Goal: Communication & Community: Answer question/provide support

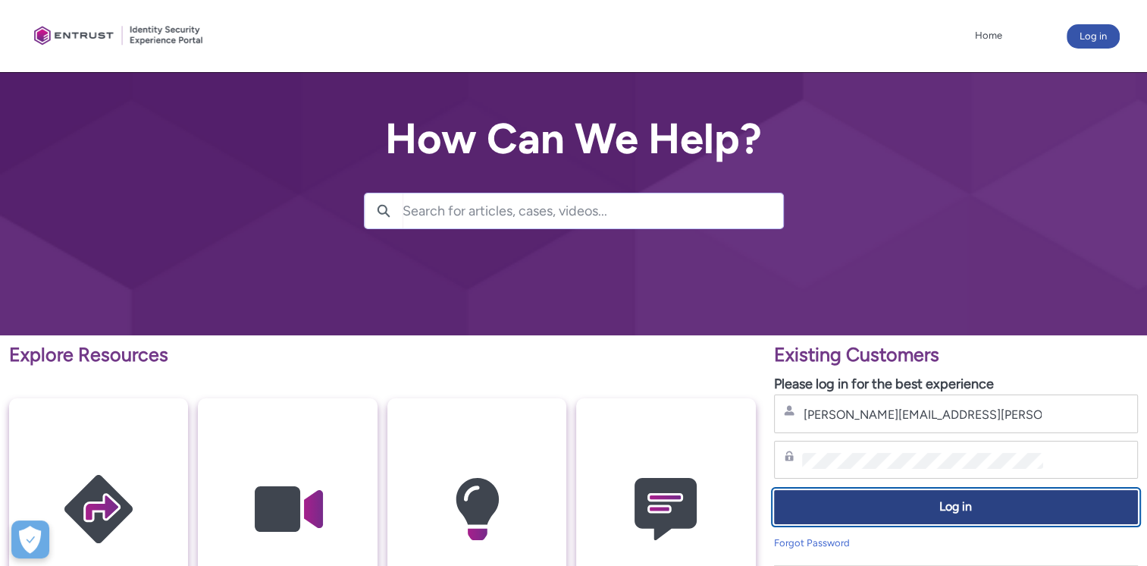
click at [971, 513] on span "Log in" at bounding box center [956, 506] width 344 height 17
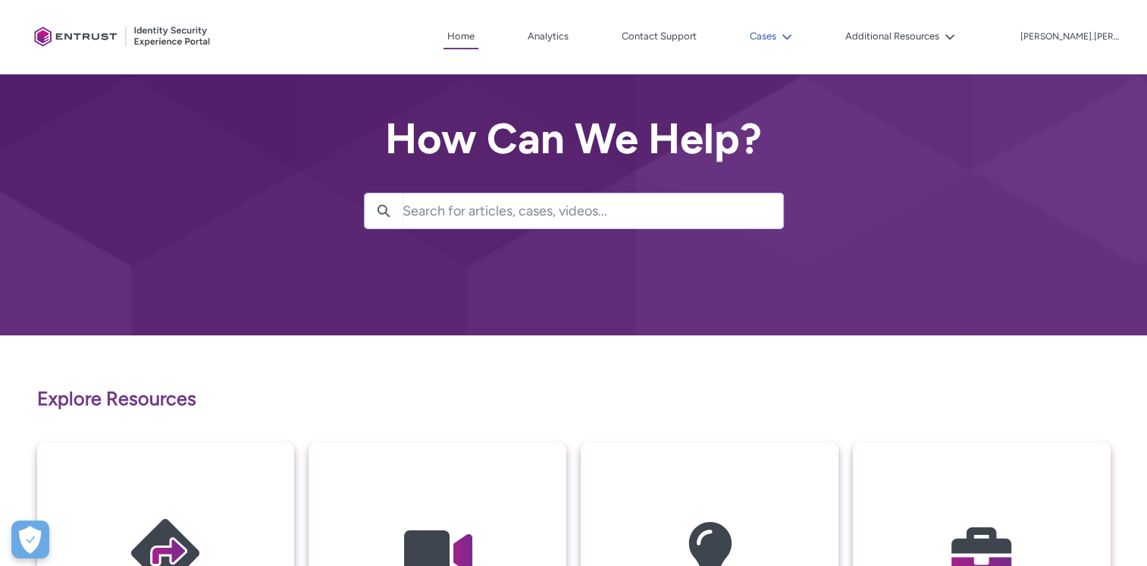
click at [796, 41] on button "Cases" at bounding box center [771, 36] width 50 height 23
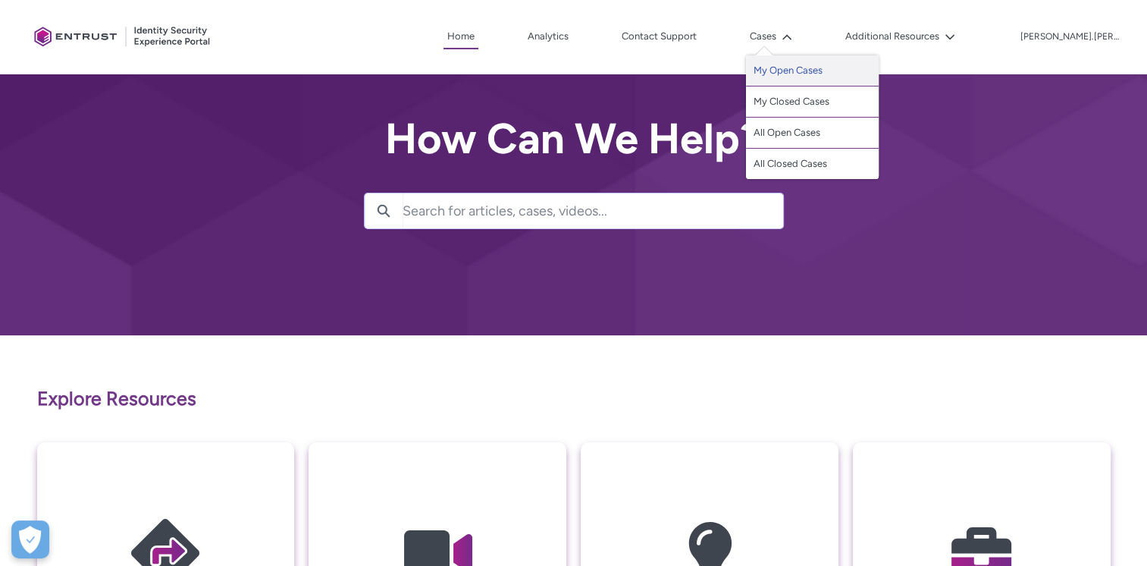
click at [810, 68] on link "My Open Cases" at bounding box center [812, 70] width 133 height 31
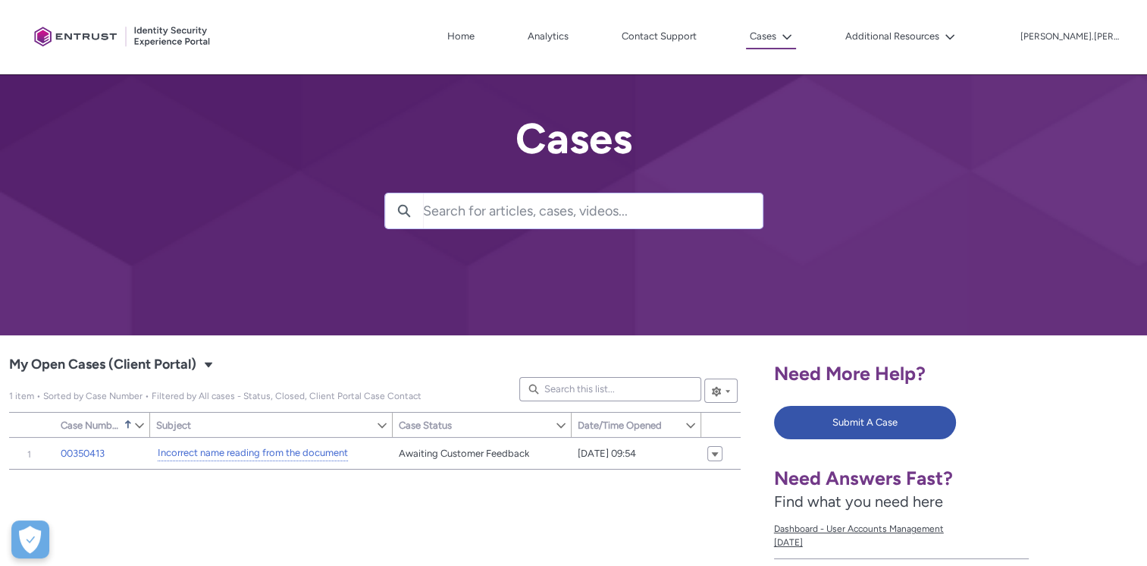
scroll to position [76, 0]
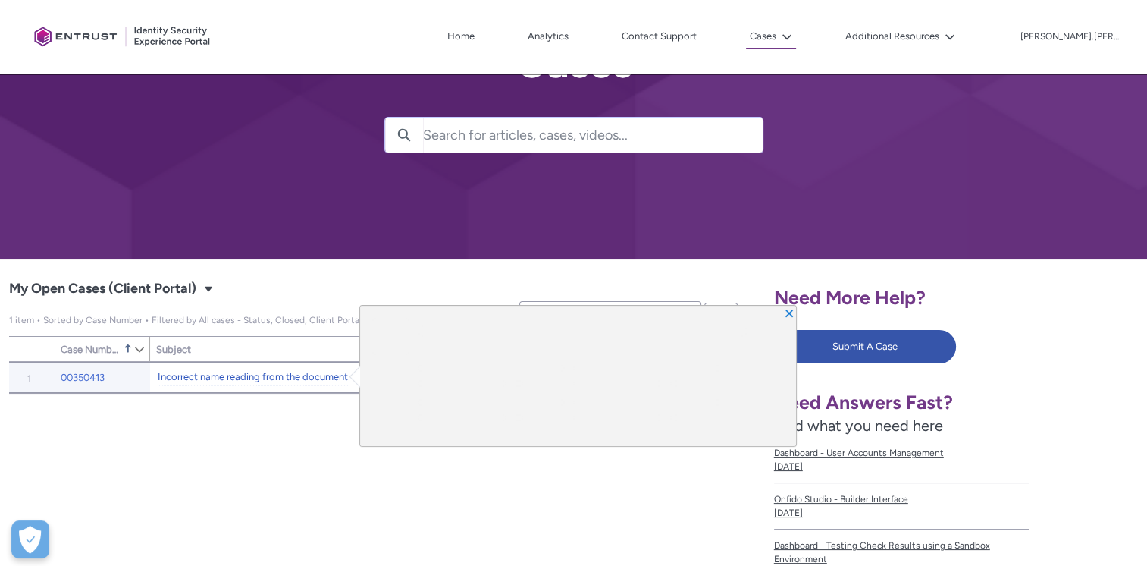
click at [288, 372] on link "Incorrect name reading from the document" at bounding box center [253, 377] width 190 height 16
type input "123"
type input "331"
type input "232"
type input "167"
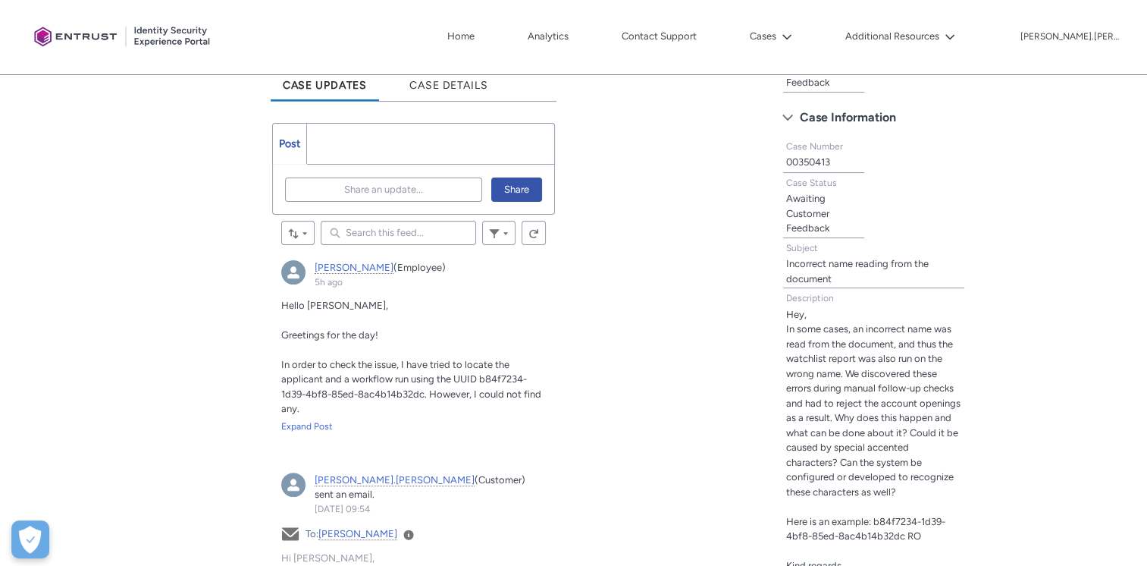
scroll to position [374, 0]
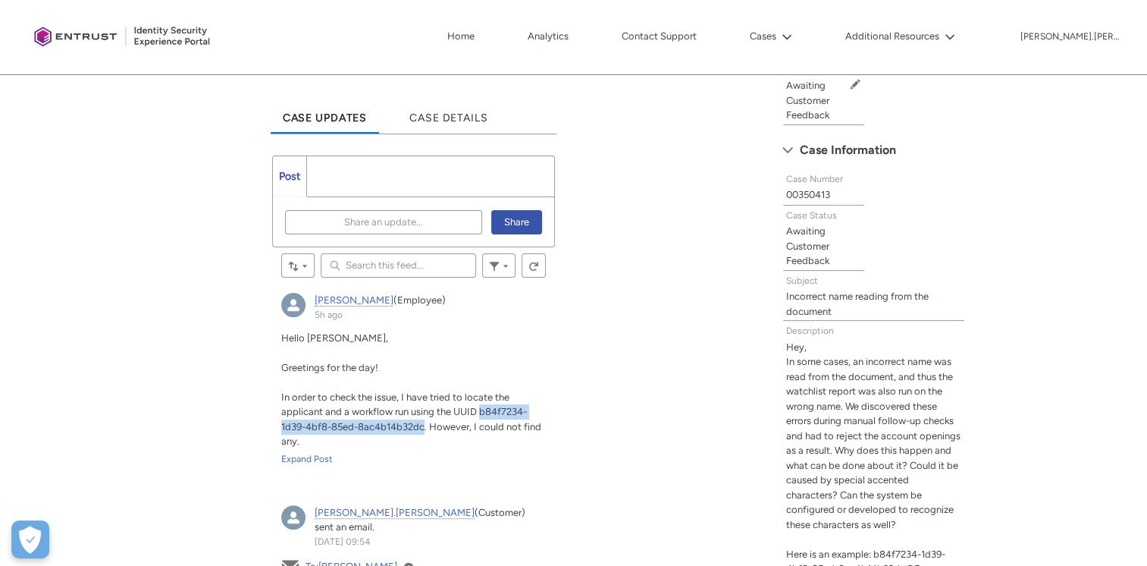
drag, startPoint x: 479, startPoint y: 410, endPoint x: 424, endPoint y: 424, distance: 57.0
click at [424, 424] on span "In order to check the issue, I have tried to locate the applicant and a workflo…" at bounding box center [411, 419] width 260 height 56
copy span "b84f7234-1d39-4bf8-85ed-8ac4b14b32dc"
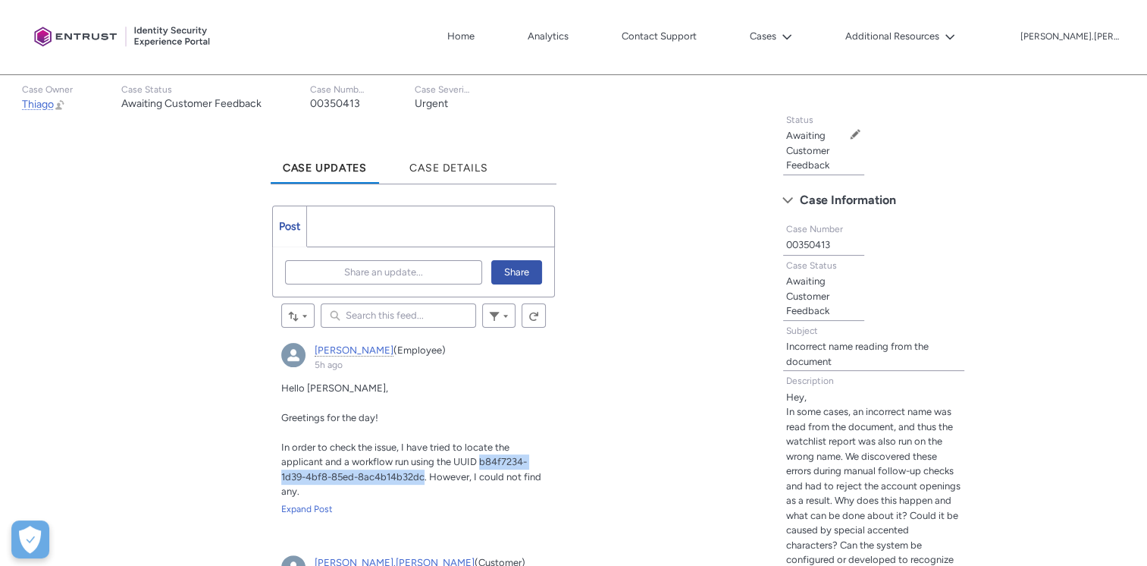
scroll to position [298, 0]
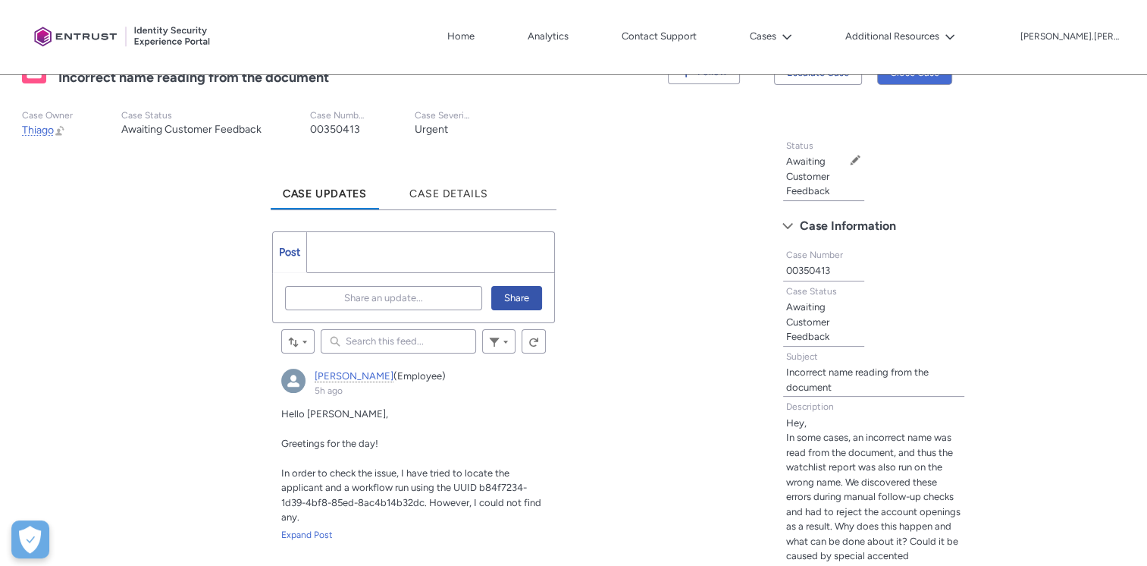
click at [337, 244] on ul "Post More" at bounding box center [414, 252] width 284 height 42
click at [321, 293] on button "Share an update..." at bounding box center [384, 298] width 198 height 24
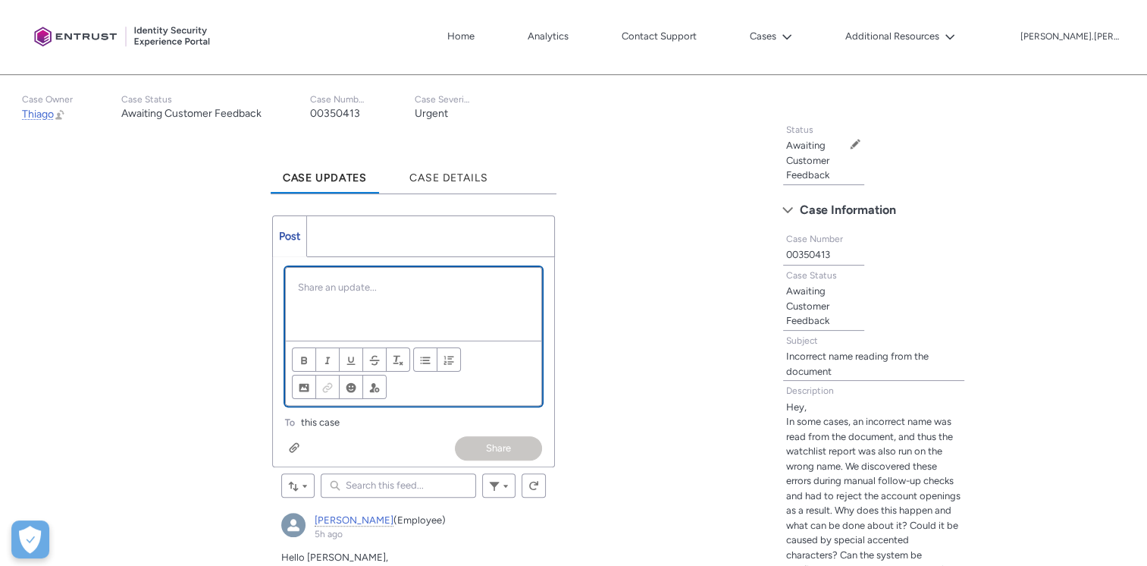
scroll to position [315, 0]
click at [358, 285] on p "Chatter Publisher" at bounding box center [414, 285] width 232 height 15
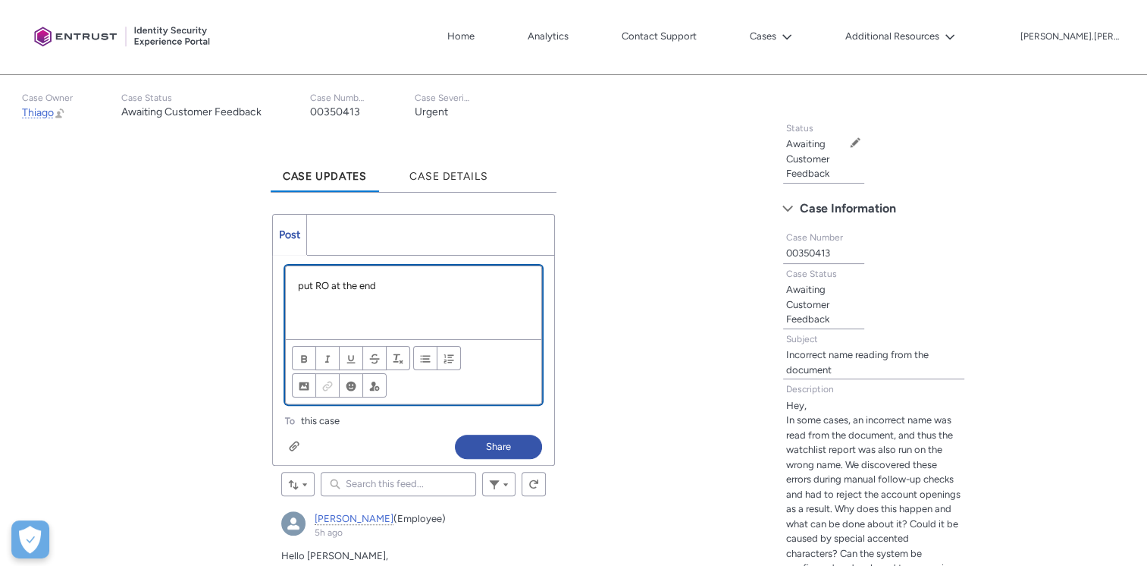
paste div "Chatter Publisher"
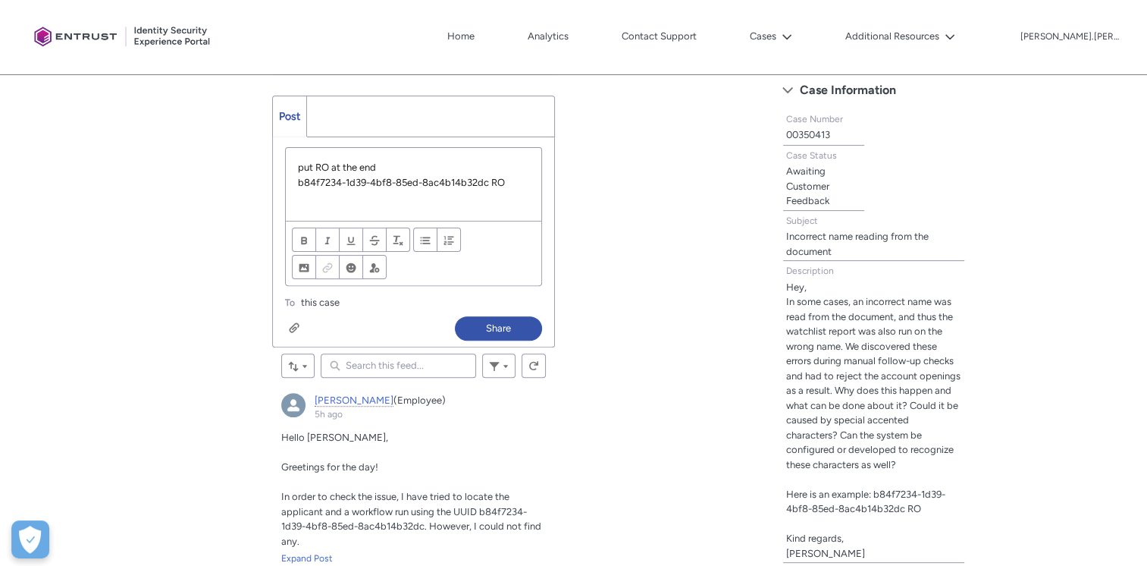
scroll to position [467, 0]
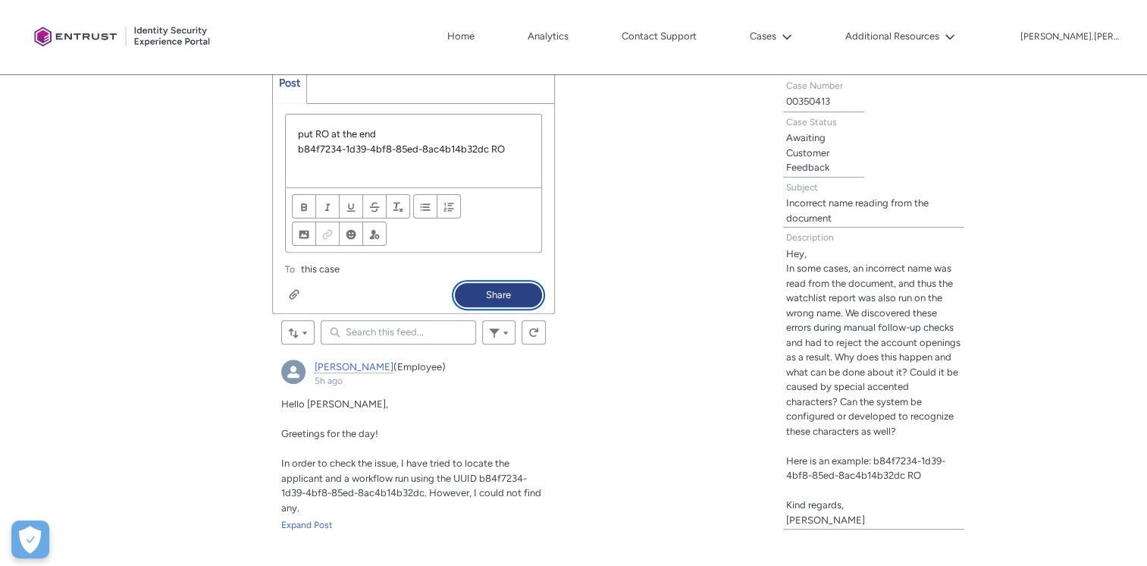
click at [510, 287] on button "Share" at bounding box center [498, 295] width 87 height 24
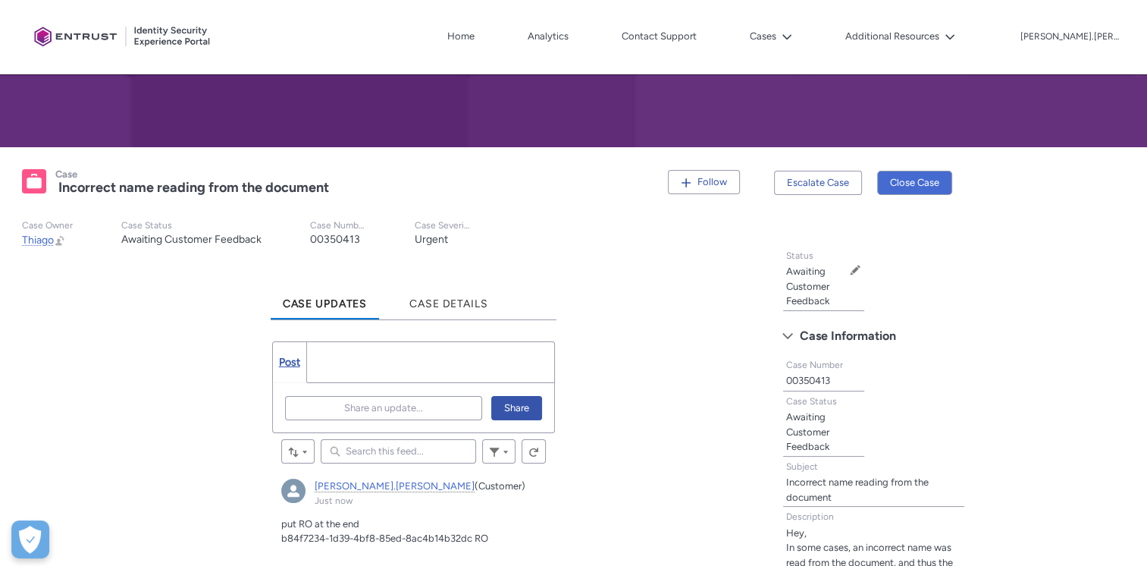
scroll to position [303, 0]
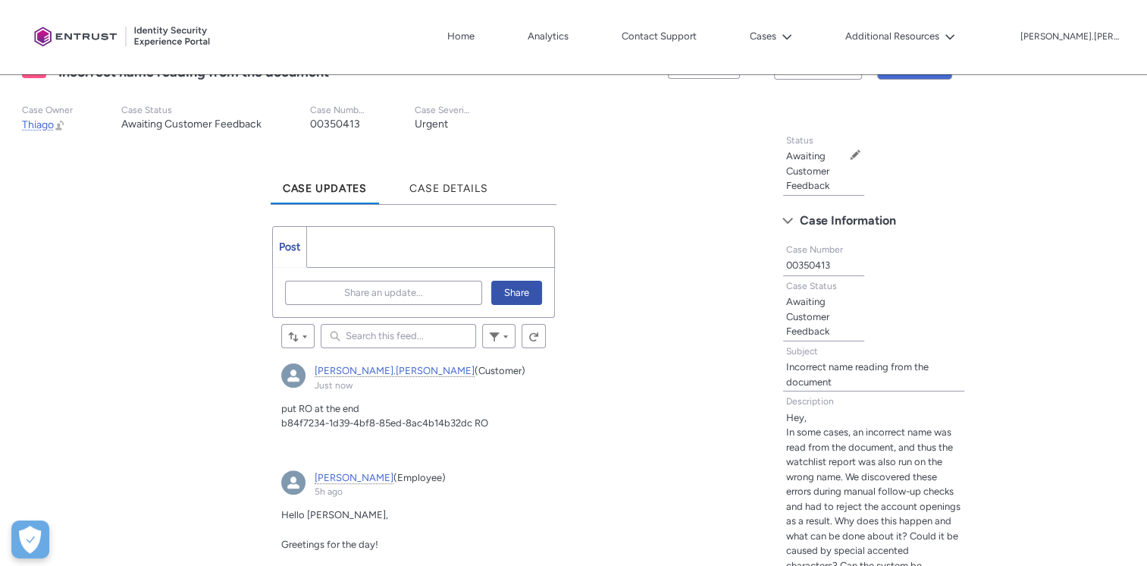
click at [378, 235] on ul "Post More" at bounding box center [414, 247] width 284 height 42
click at [383, 302] on span "Share an update..." at bounding box center [383, 292] width 79 height 23
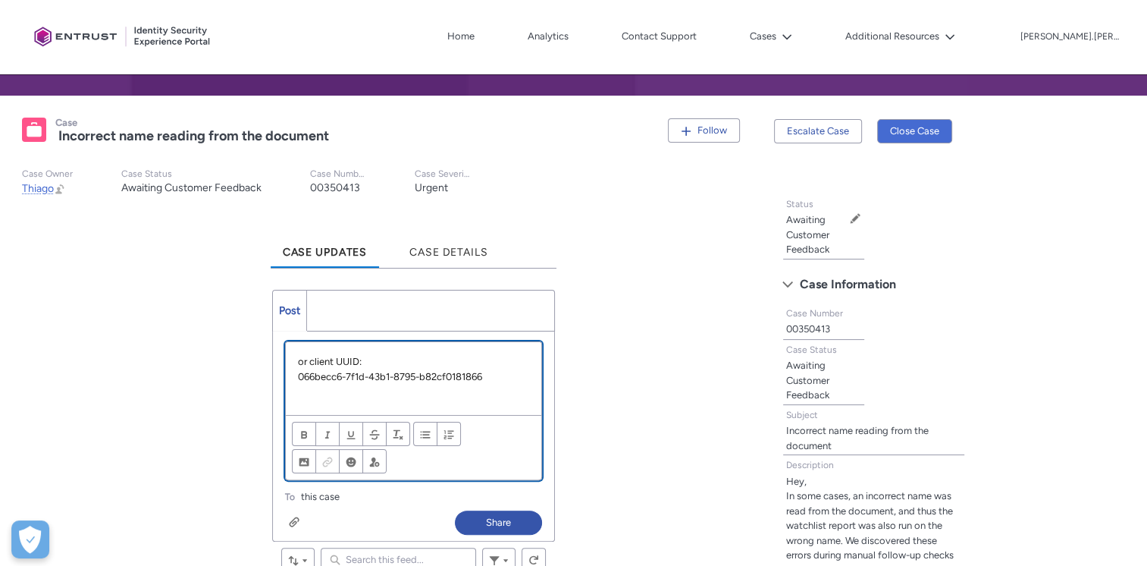
scroll to position [0, 0]
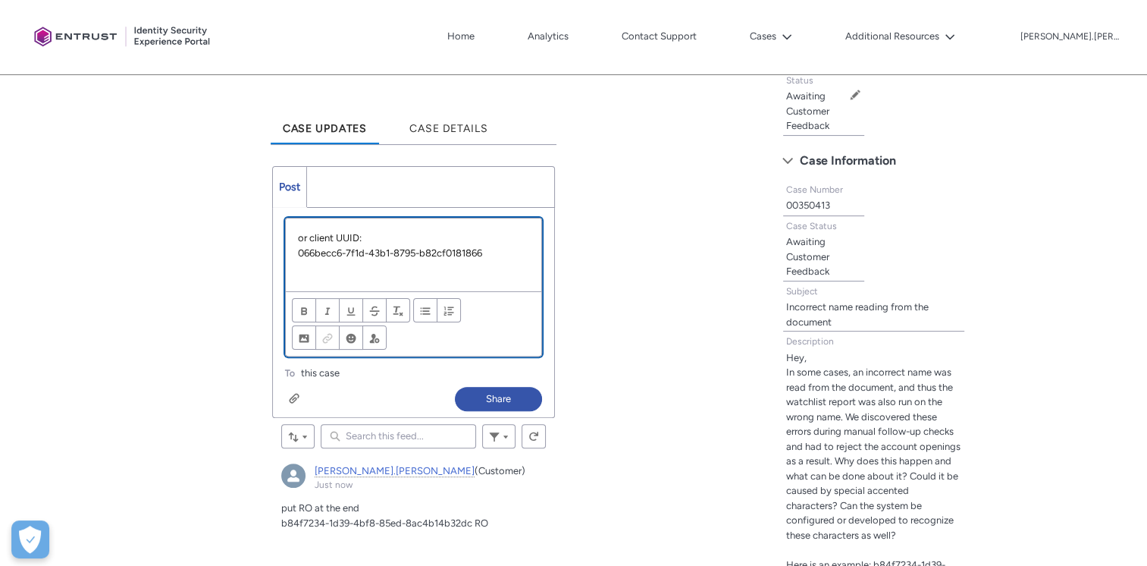
scroll to position [391, 0]
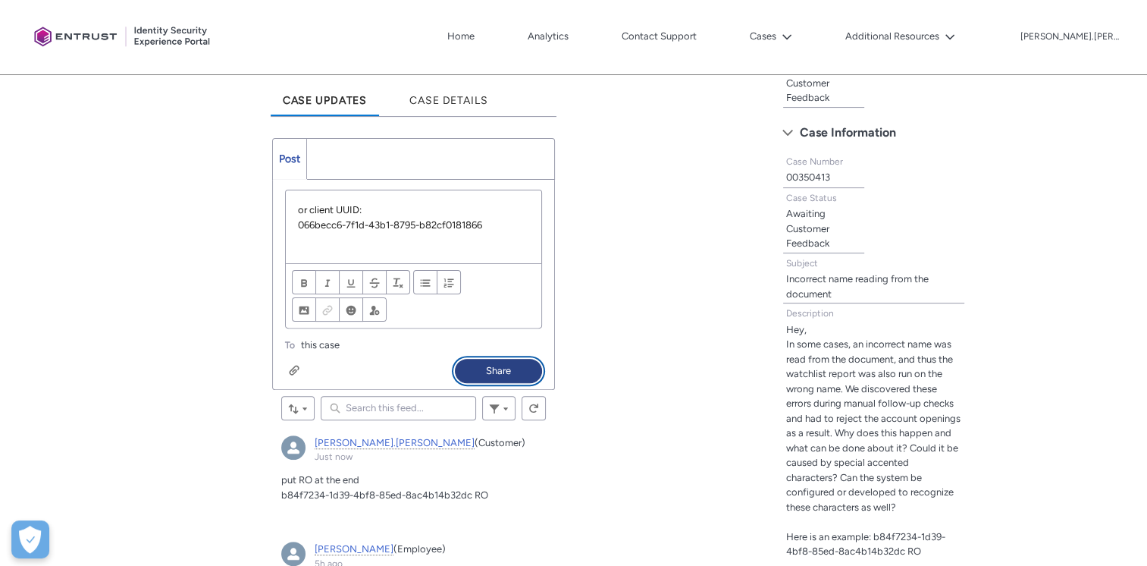
click at [500, 367] on button "Share" at bounding box center [498, 371] width 87 height 24
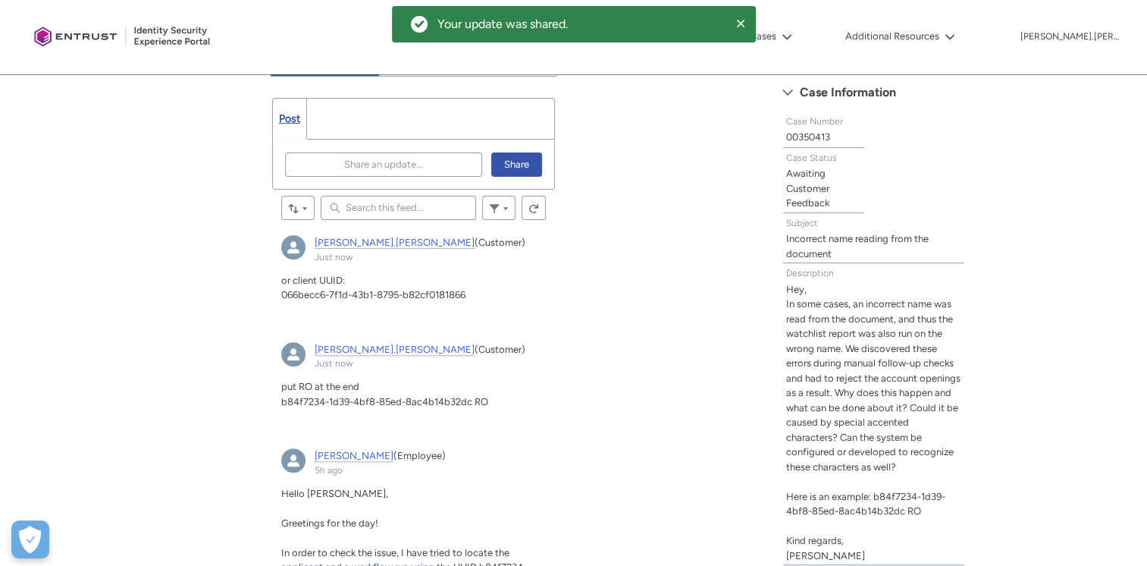
scroll to position [467, 0]
